Goal: Navigation & Orientation: Find specific page/section

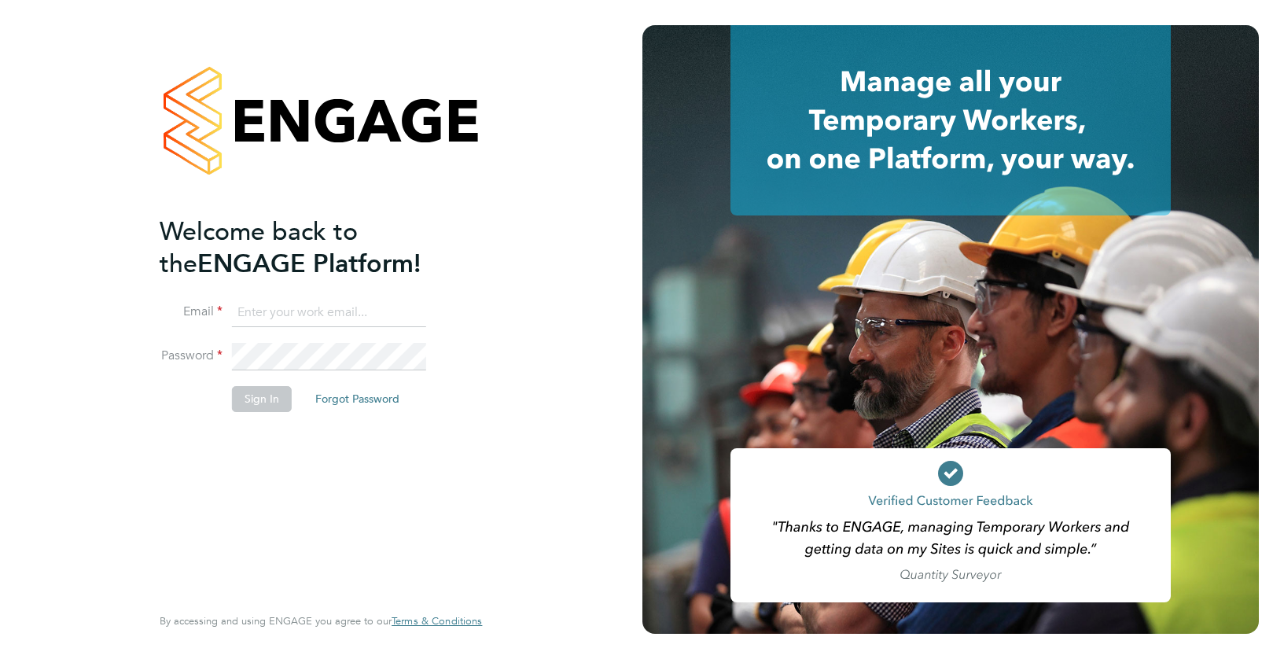
type input "ajay@carbonrecruitment.co.uk"
click at [263, 441] on div "Welcome back to the ENGAGE Platform! Email ajay@carbonrecruitment.co.uk Passwor…" at bounding box center [313, 407] width 307 height 385
click at [267, 393] on button "Sign In" at bounding box center [262, 398] width 60 height 25
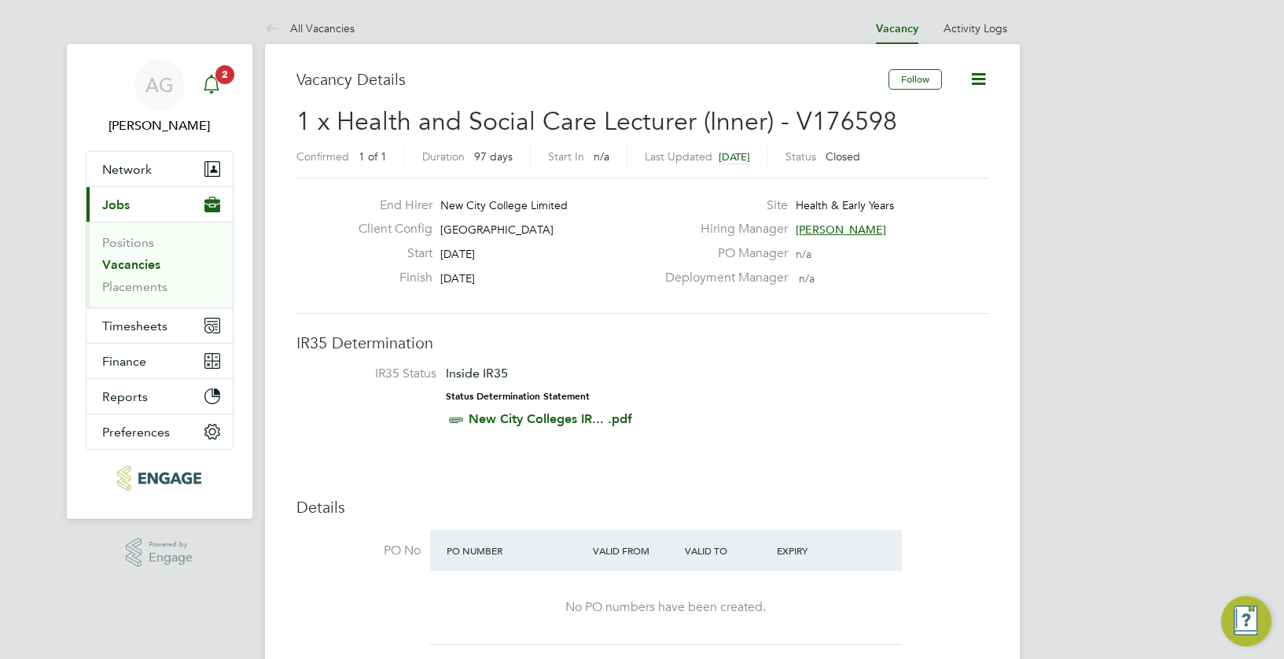
click at [220, 88] on icon "Main navigation" at bounding box center [211, 84] width 19 height 19
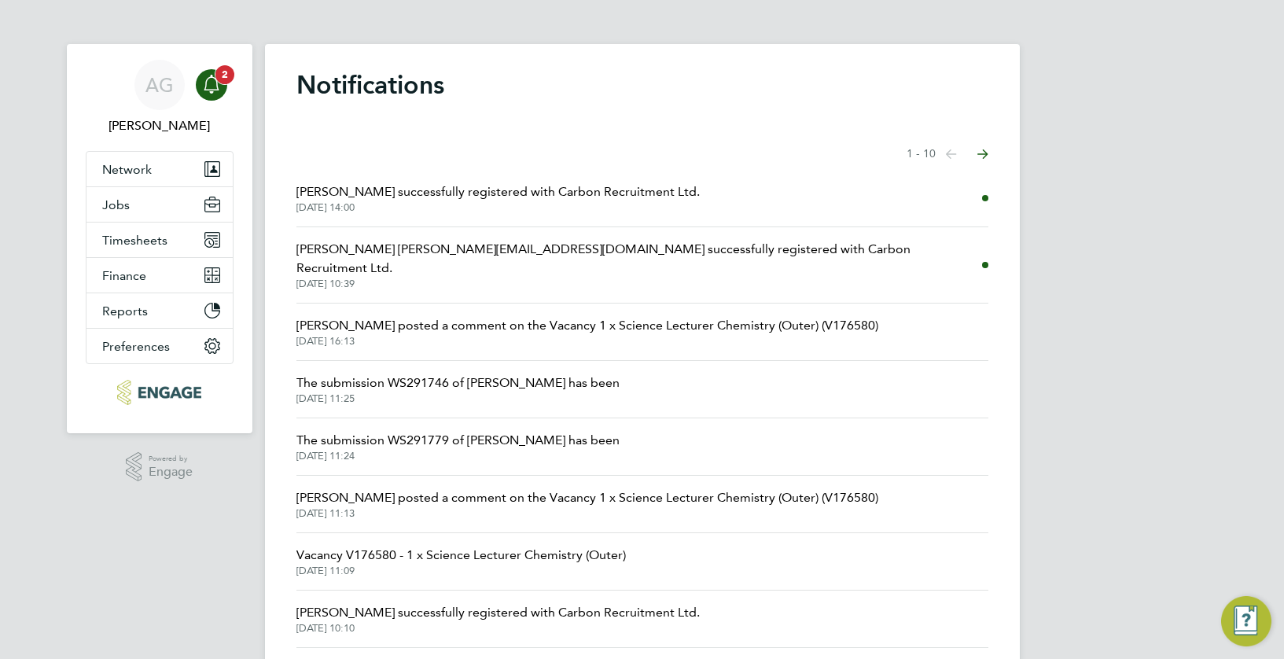
click at [223, 92] on div "Main navigation" at bounding box center [211, 84] width 31 height 31
click at [138, 208] on button "Jobs" at bounding box center [159, 204] width 146 height 35
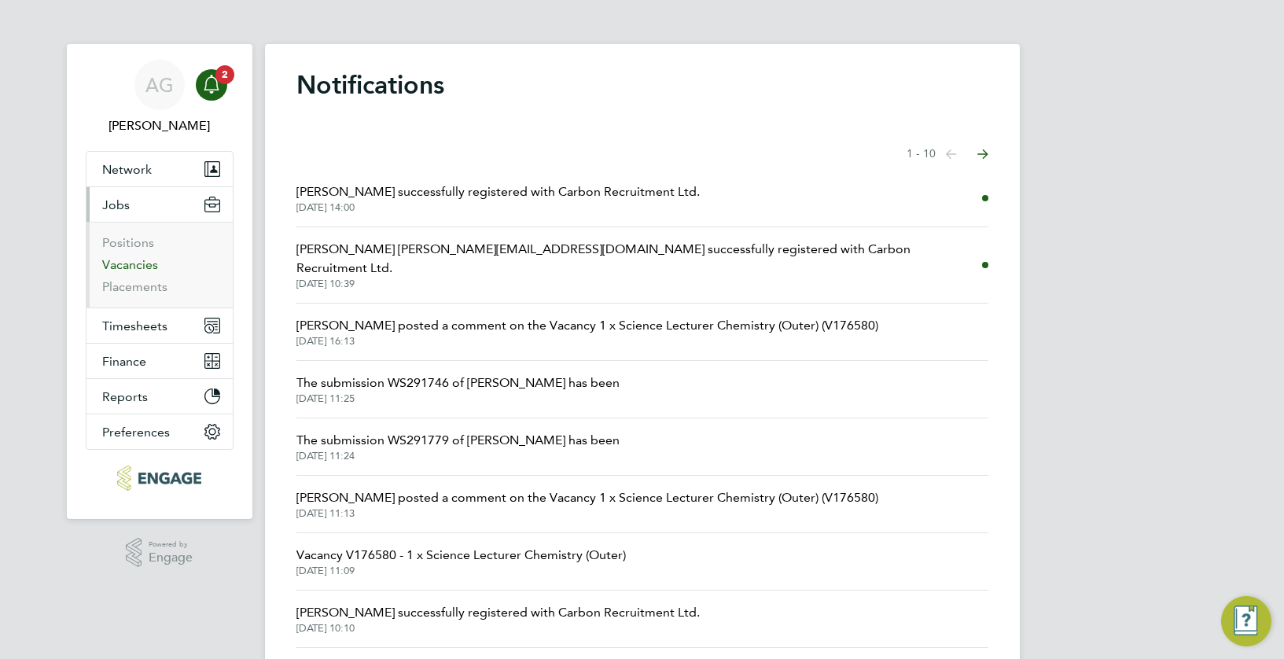
click at [144, 266] on link "Vacancies" at bounding box center [130, 264] width 56 height 15
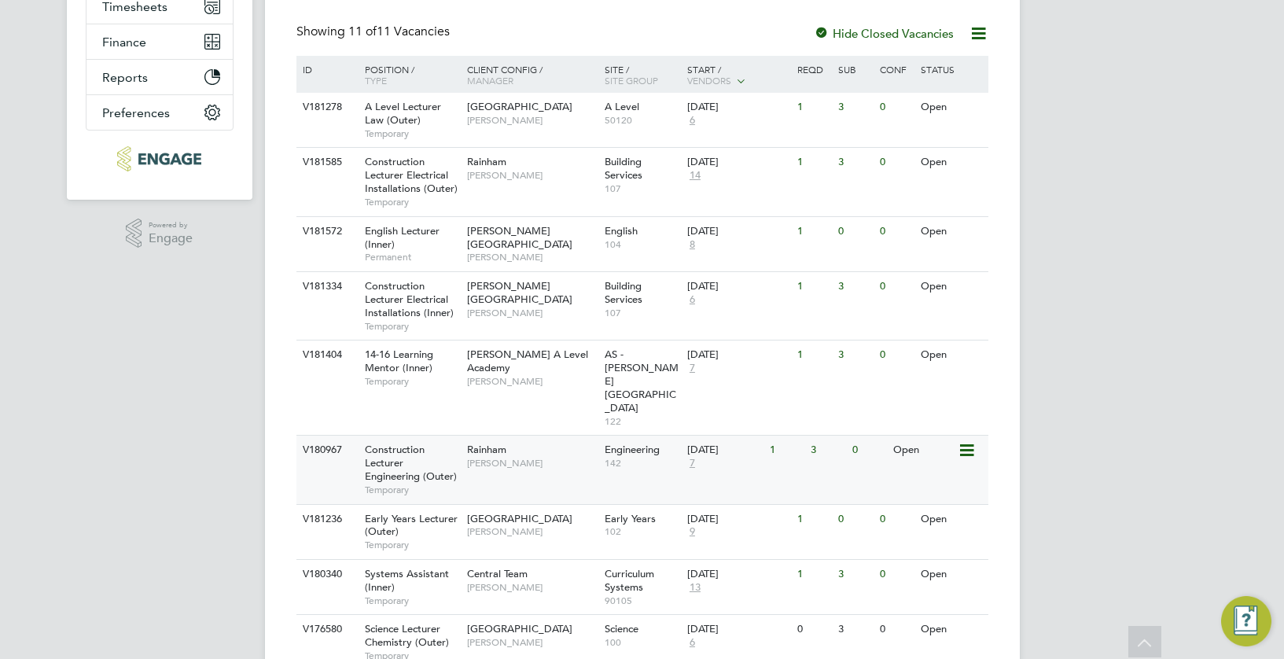
scroll to position [314, 0]
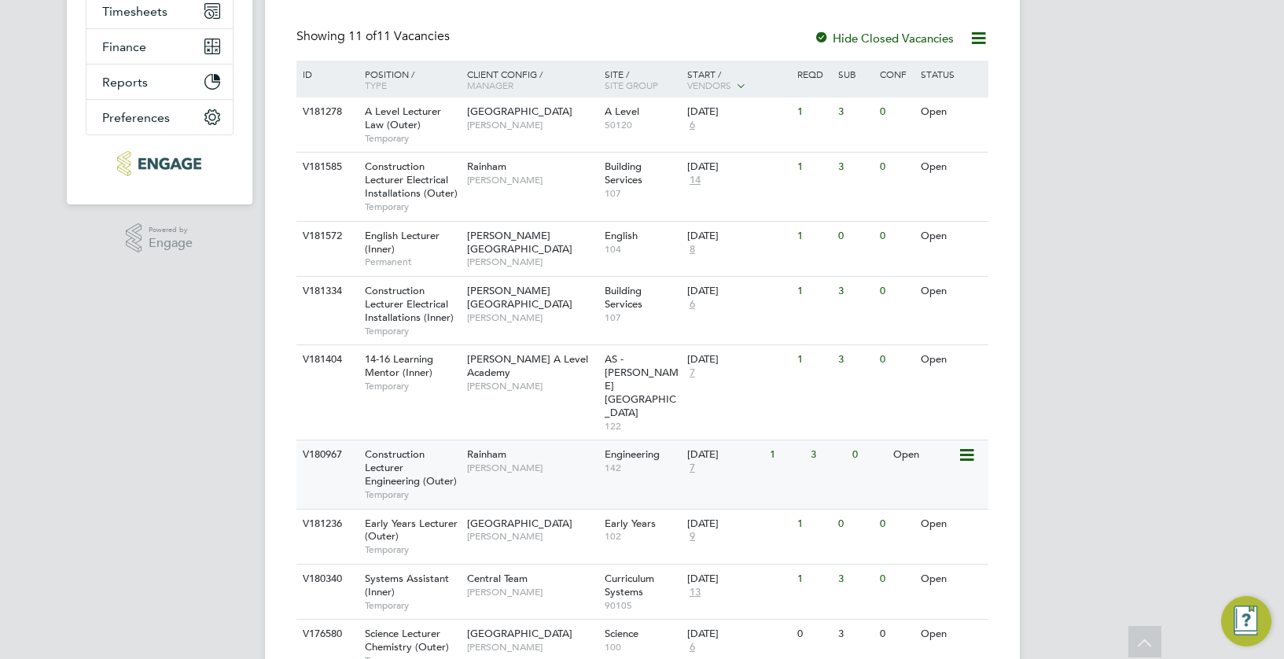
click at [562, 461] on span "Nathan Morris" at bounding box center [532, 467] width 130 height 13
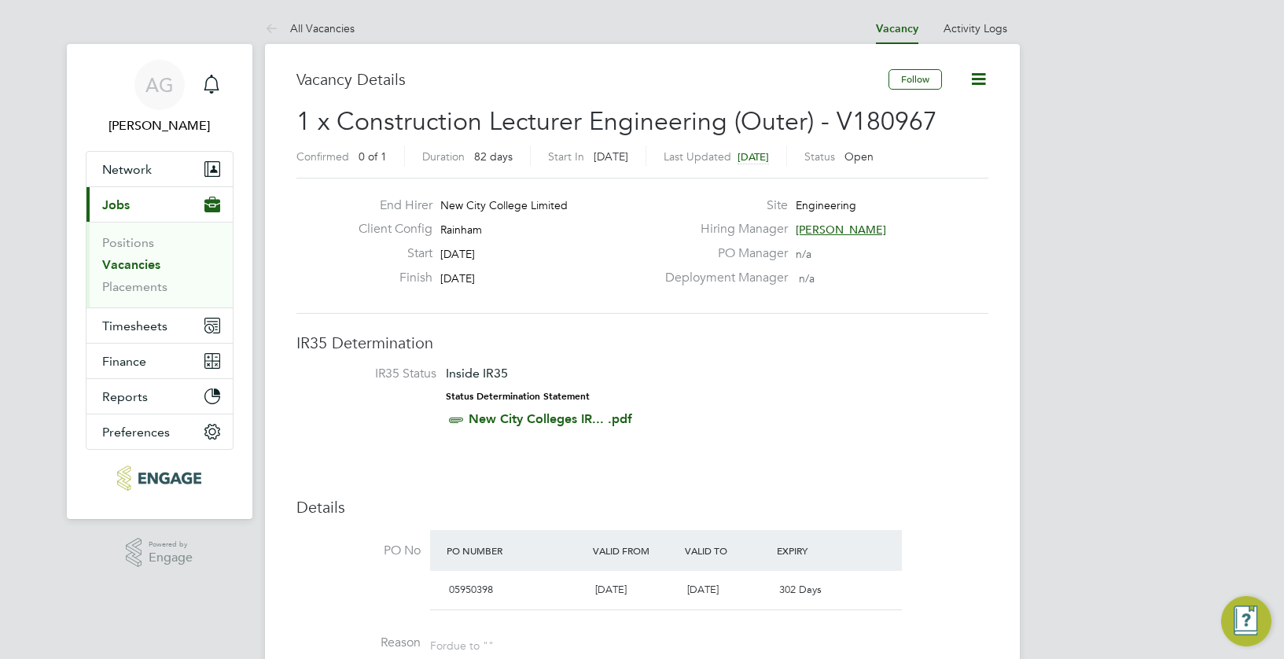
click at [142, 266] on link "Vacancies" at bounding box center [131, 264] width 58 height 15
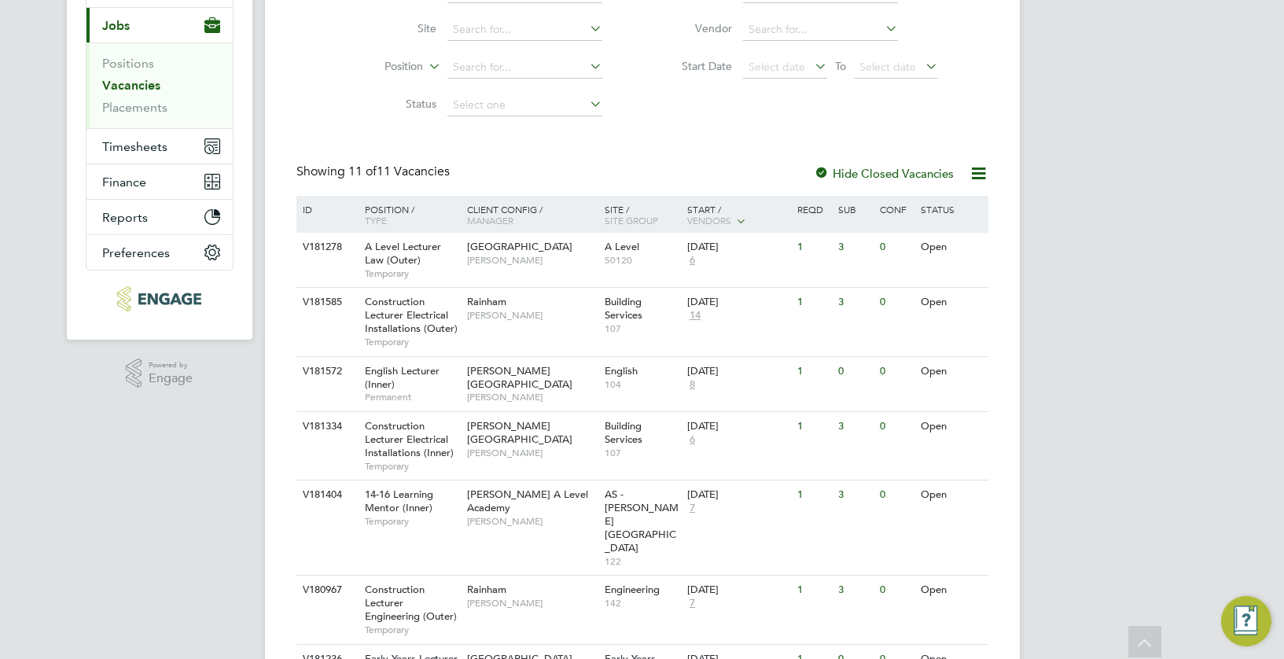
scroll to position [157, 0]
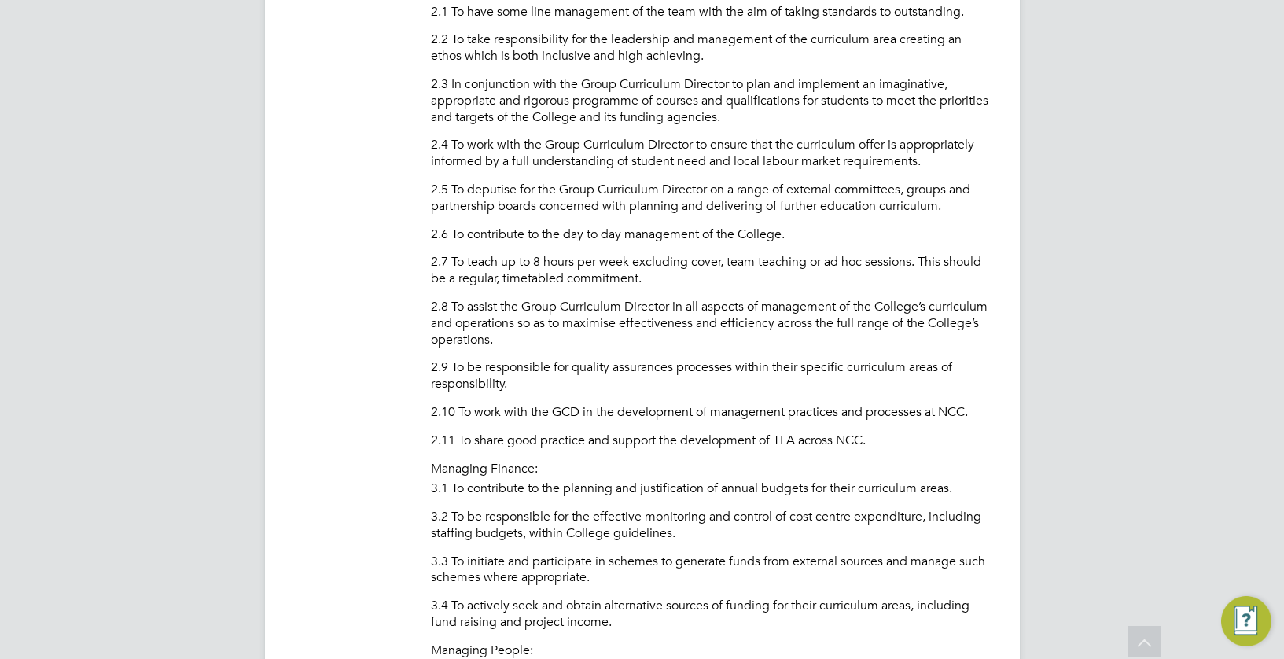
scroll to position [1572, 0]
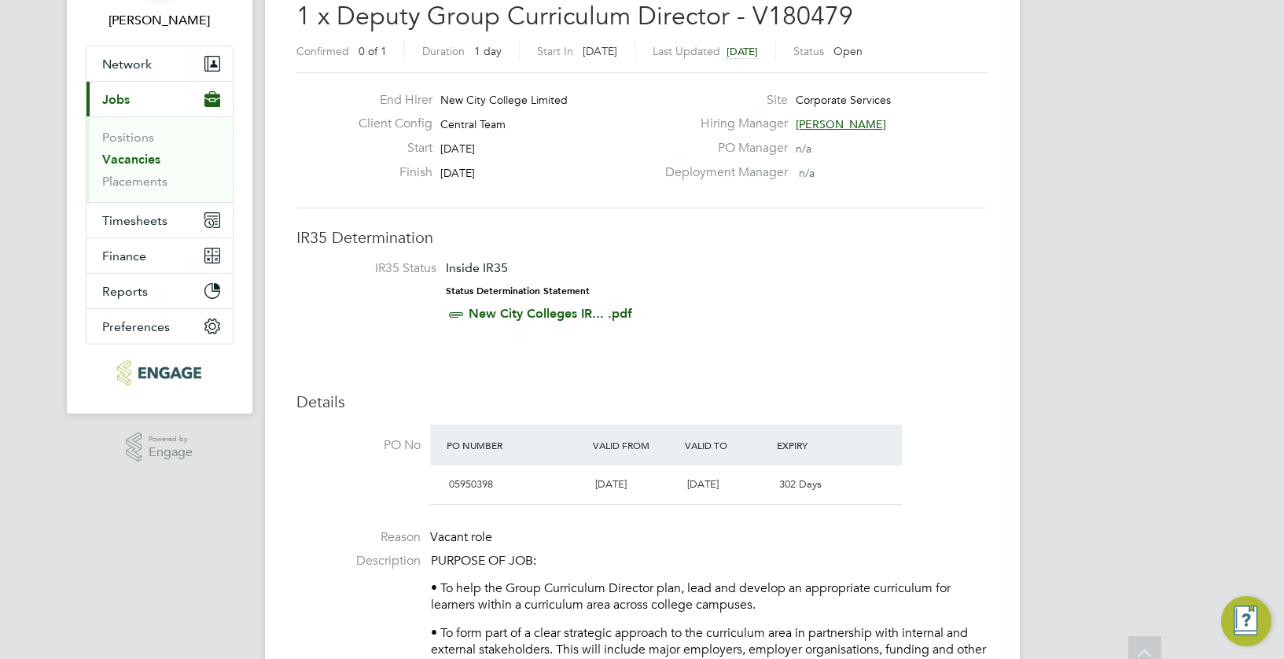
scroll to position [0, 0]
